Goal: Find specific page/section: Find specific page/section

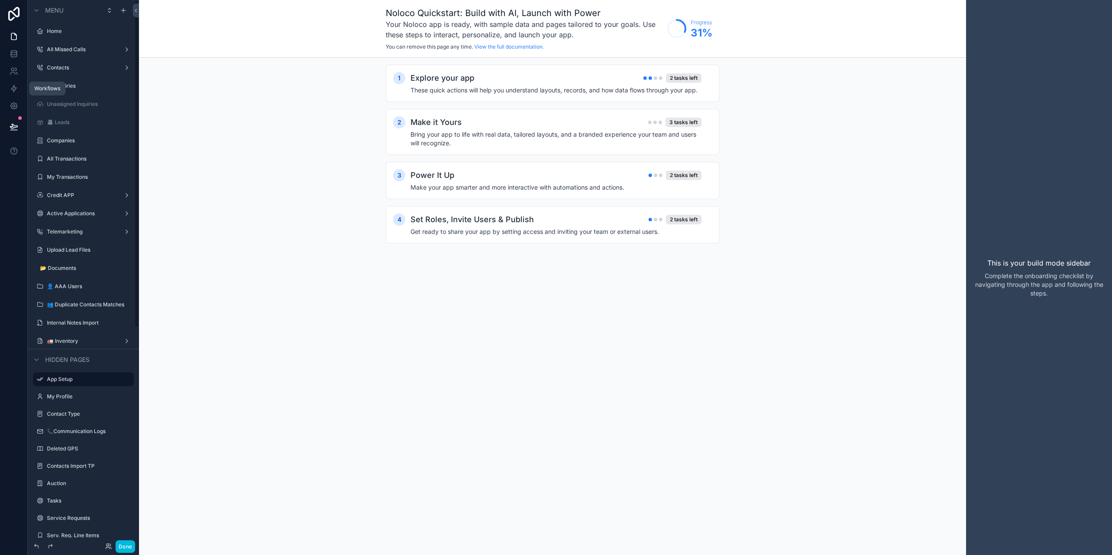
click at [15, 89] on icon at bounding box center [13, 89] width 5 height 7
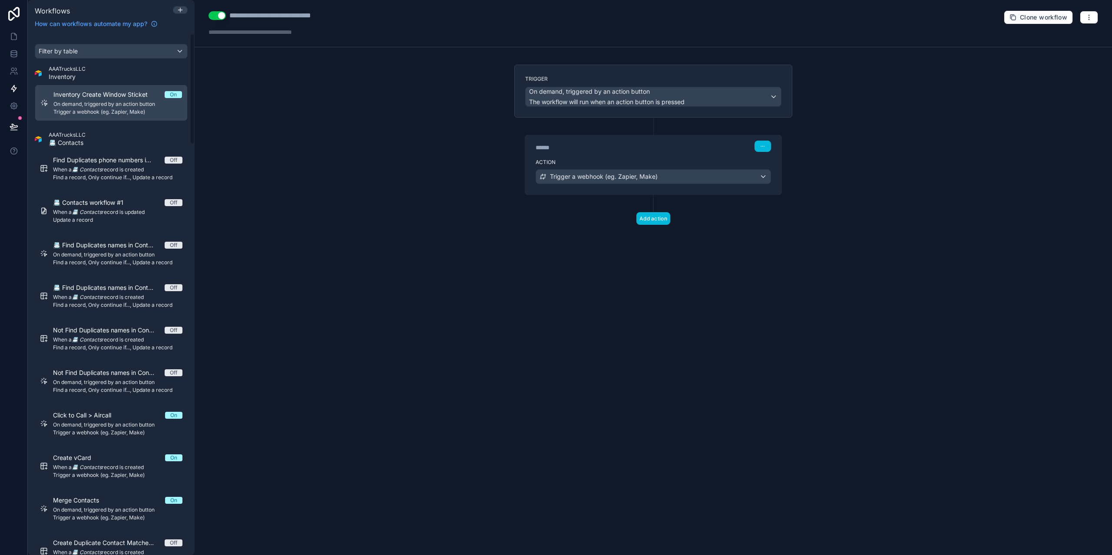
click at [97, 54] on div "Filter by table" at bounding box center [111, 51] width 152 height 14
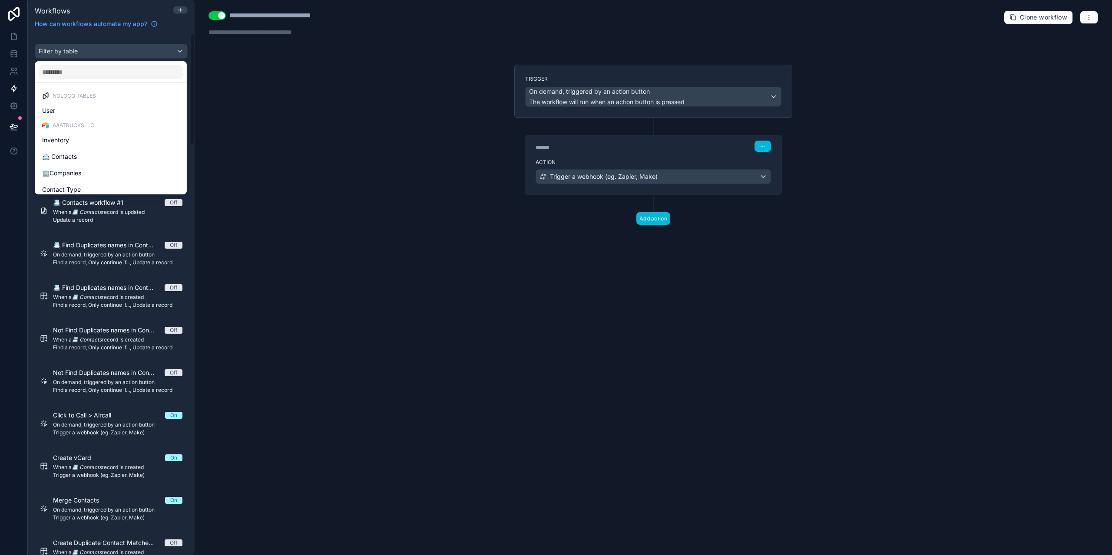
click at [114, 72] on input "text" at bounding box center [111, 72] width 144 height 14
click at [132, 50] on div "scrollable content" at bounding box center [556, 277] width 1112 height 555
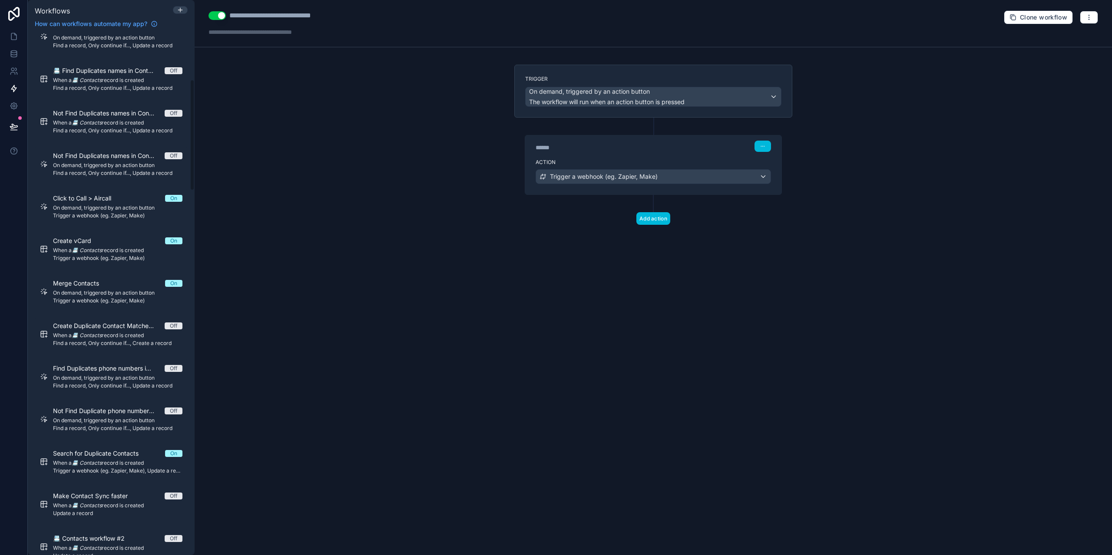
click at [129, 288] on div "Merge Contacts On On demand, triggered by an action button Trigger a webhook (e…" at bounding box center [117, 291] width 129 height 25
